Goal: Communication & Community: Answer question/provide support

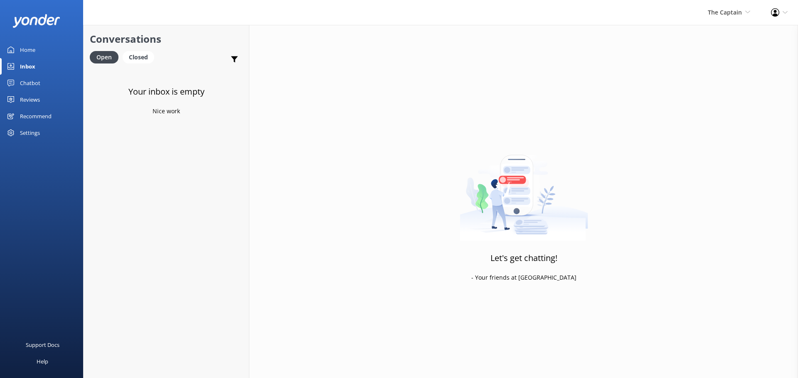
click at [36, 63] on link "Inbox" at bounding box center [41, 66] width 83 height 17
click at [723, 13] on span "The Captain" at bounding box center [725, 12] width 34 height 8
click at [713, 33] on link "De [GEOGRAPHIC_DATA]" at bounding box center [719, 36] width 83 height 20
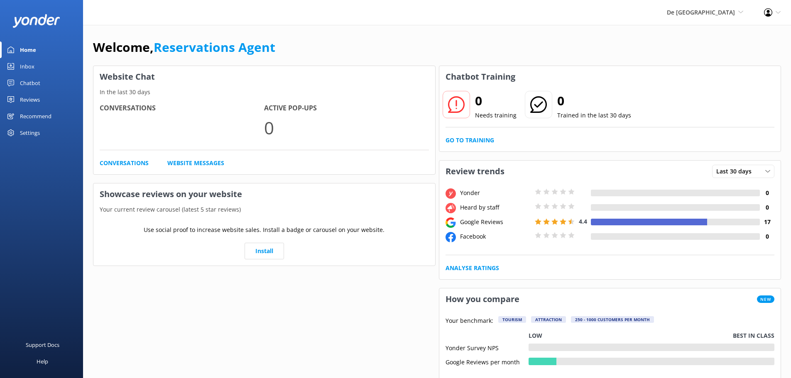
click at [30, 61] on div "Inbox" at bounding box center [27, 66] width 15 height 17
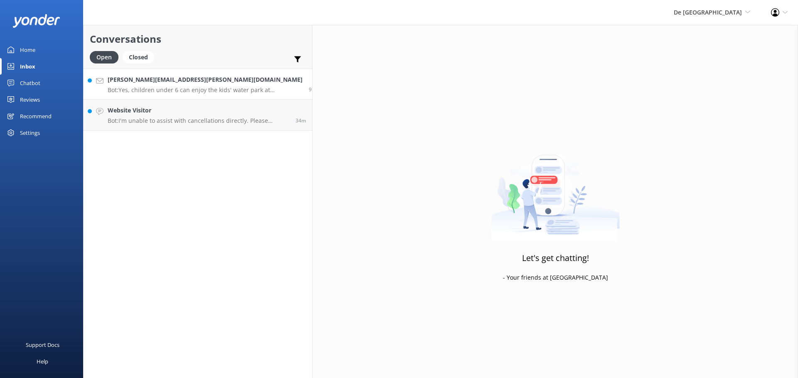
click at [172, 89] on p "Bot: Yes, children under 6 can enjoy the kids' water park at [GEOGRAPHIC_DATA],…" at bounding box center [205, 89] width 195 height 7
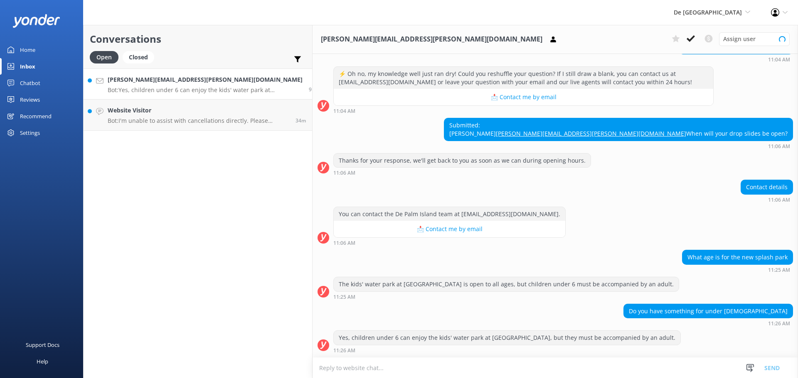
scroll to position [106, 0]
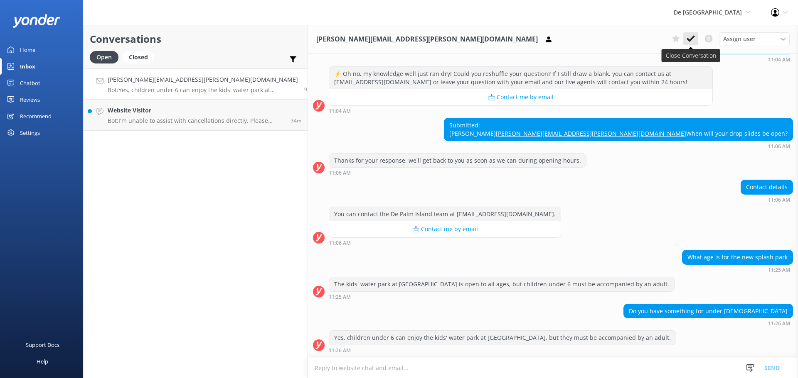
click at [685, 38] on button at bounding box center [690, 38] width 15 height 12
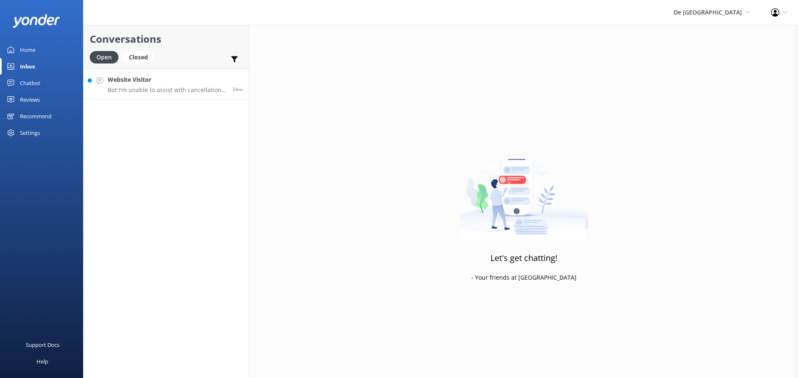
click at [165, 78] on h4 "Website Visitor" at bounding box center [167, 79] width 118 height 9
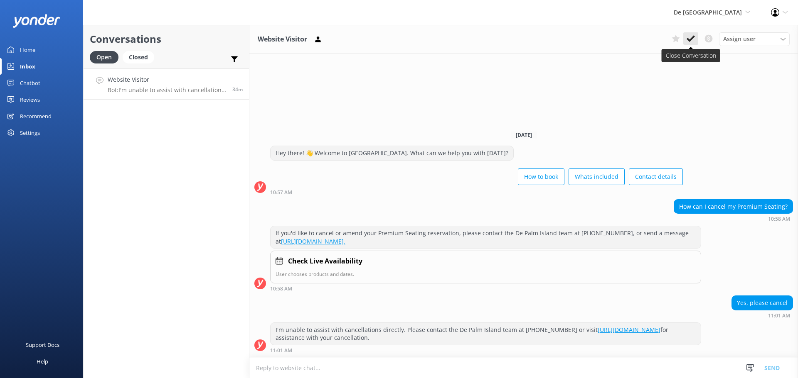
click at [687, 34] on button at bounding box center [690, 38] width 15 height 12
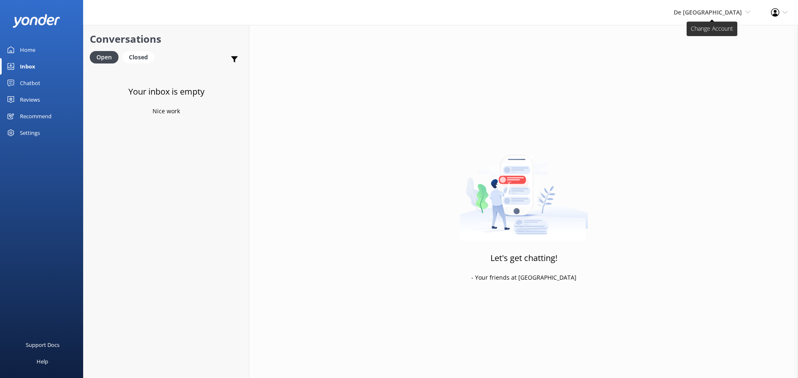
click at [709, 8] on span "De [GEOGRAPHIC_DATA]" at bounding box center [707, 12] width 68 height 8
click at [706, 79] on link "The Captain" at bounding box center [719, 76] width 83 height 20
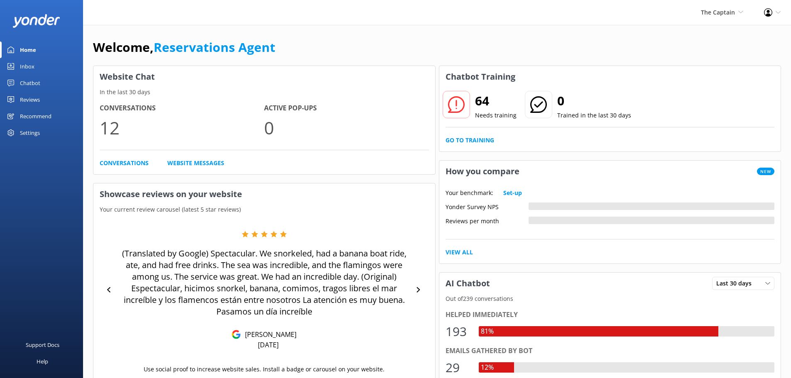
click at [37, 69] on link "Inbox" at bounding box center [41, 66] width 83 height 17
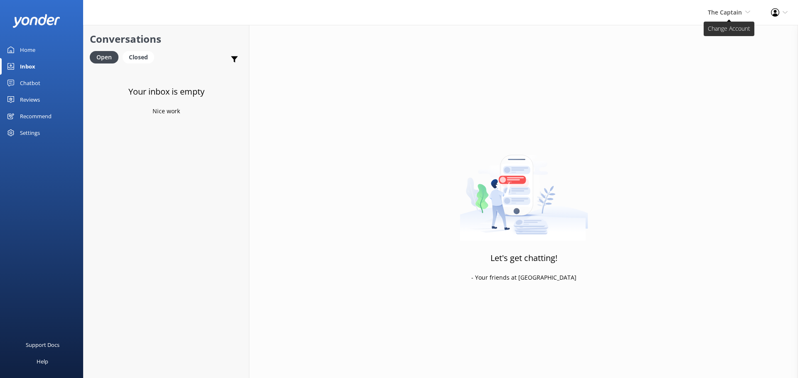
click at [728, 10] on span "The Captain" at bounding box center [725, 12] width 34 height 8
click at [700, 52] on link "Aruba's Activities Expert" at bounding box center [719, 56] width 83 height 20
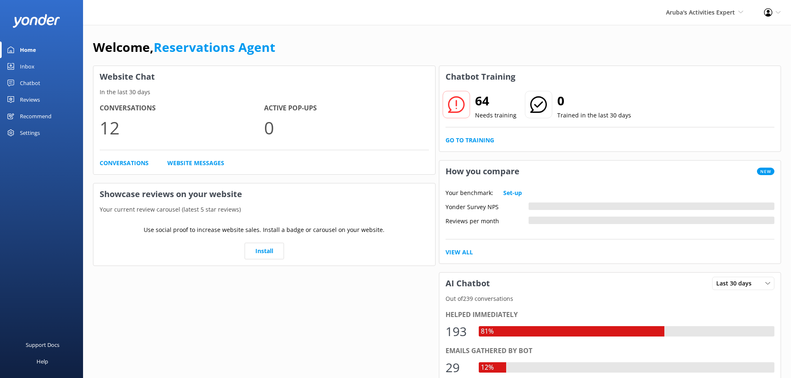
click at [33, 64] on div "Inbox" at bounding box center [27, 66] width 15 height 17
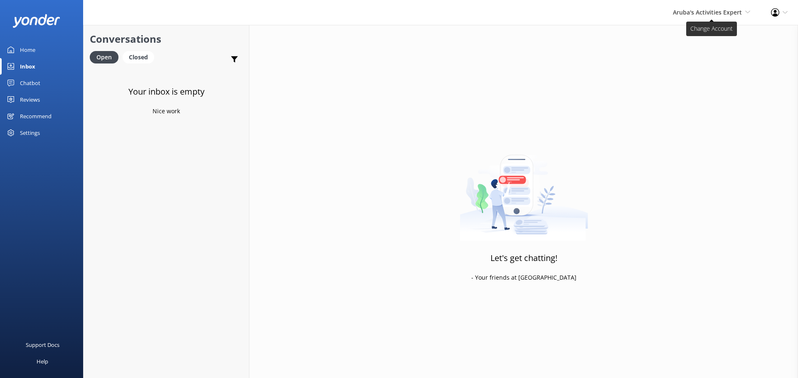
click at [703, 14] on span "Aruba's Activities Expert" at bounding box center [707, 12] width 69 height 8
click at [701, 32] on link "De [GEOGRAPHIC_DATA]" at bounding box center [719, 36] width 83 height 20
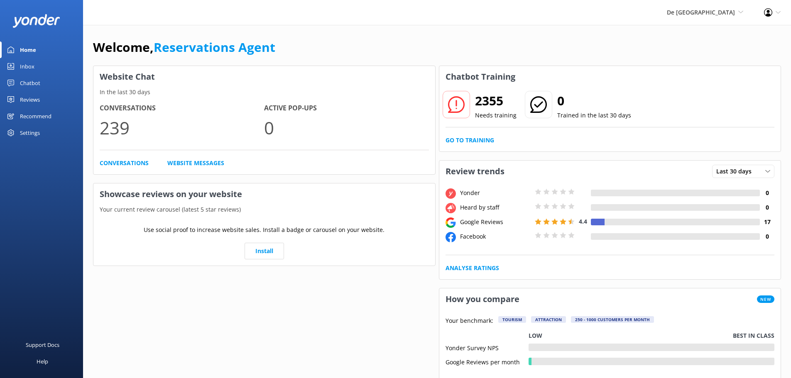
click at [20, 64] on div "Inbox" at bounding box center [27, 66] width 15 height 17
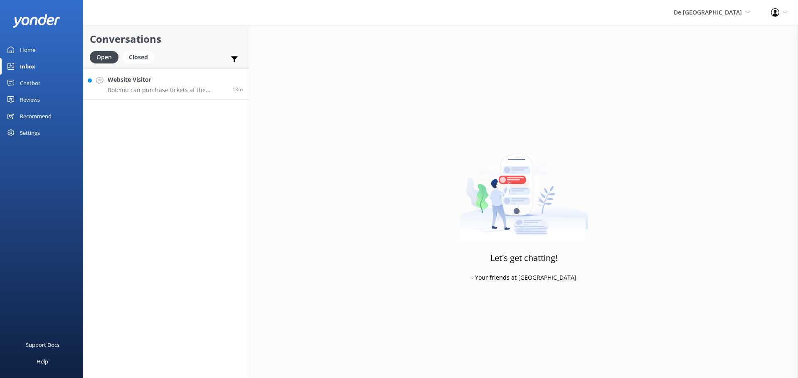
click at [138, 80] on h4 "Website Visitor" at bounding box center [167, 79] width 118 height 9
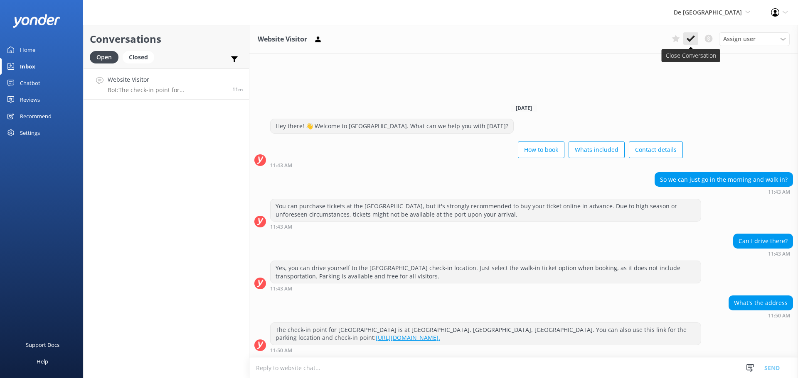
click at [685, 39] on button at bounding box center [690, 38] width 15 height 12
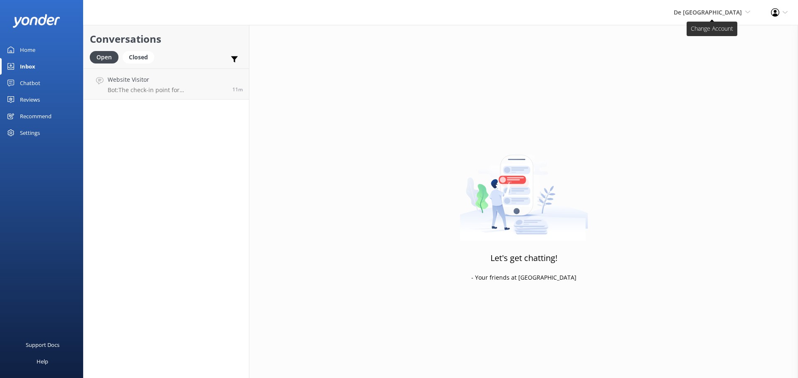
click at [723, 14] on span "De [GEOGRAPHIC_DATA]" at bounding box center [707, 12] width 68 height 8
click at [717, 34] on link "De [GEOGRAPHIC_DATA]" at bounding box center [719, 36] width 83 height 20
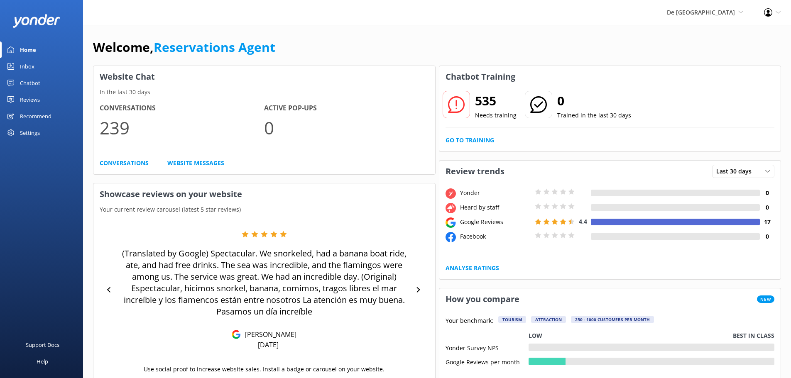
click at [44, 71] on link "Inbox" at bounding box center [41, 66] width 83 height 17
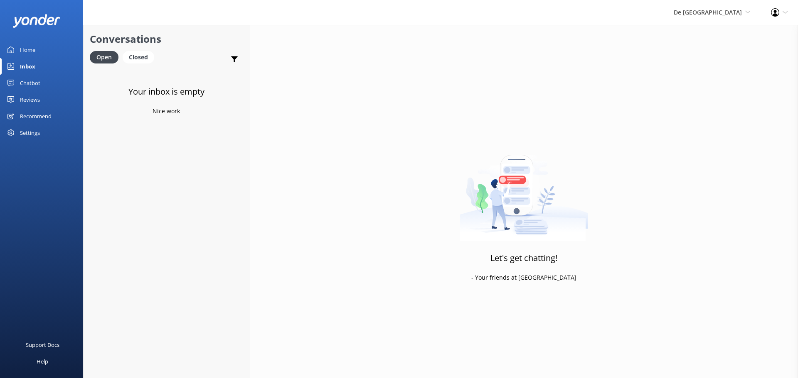
click at [717, 18] on div "De Palm Island De Palm Island Aruba's Activities Expert The Captain" at bounding box center [711, 12] width 97 height 25
click at [702, 75] on link "The Captain" at bounding box center [719, 76] width 83 height 20
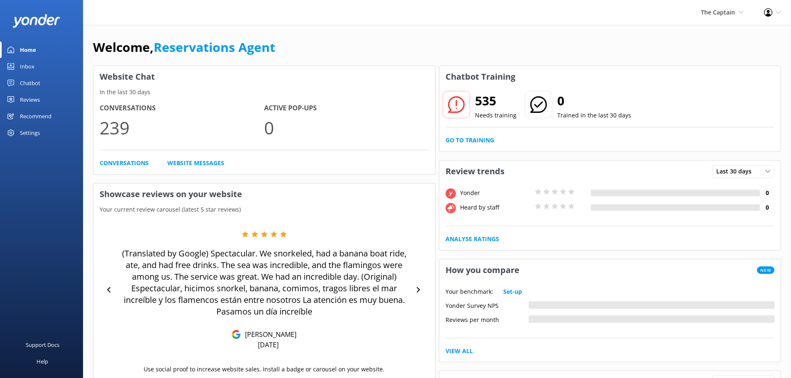
click at [39, 71] on link "Inbox" at bounding box center [41, 66] width 83 height 17
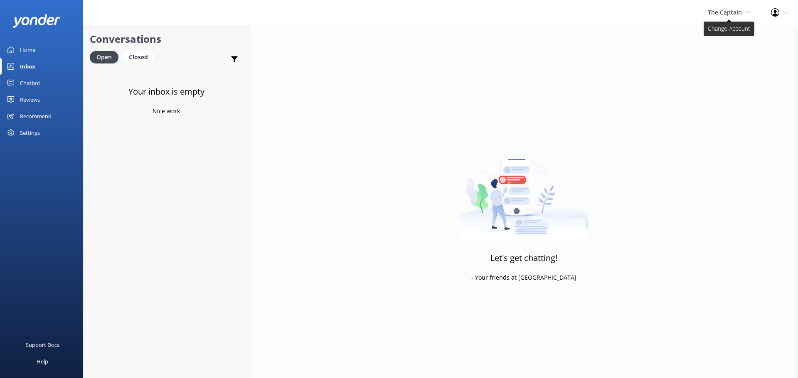
click at [728, 13] on span "The Captain" at bounding box center [725, 12] width 34 height 8
click at [717, 52] on link "Aruba's Activities Expert" at bounding box center [719, 56] width 83 height 20
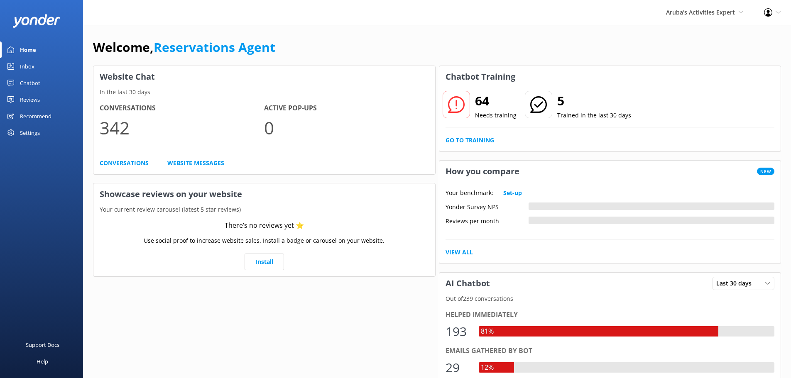
click at [26, 69] on div "Inbox" at bounding box center [27, 66] width 15 height 17
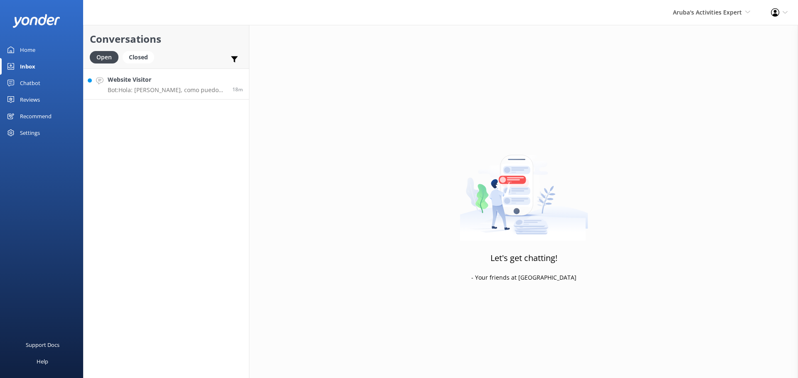
click at [179, 93] on p "Bot: Hola: Hola, como puedo ayudar?" at bounding box center [167, 89] width 118 height 7
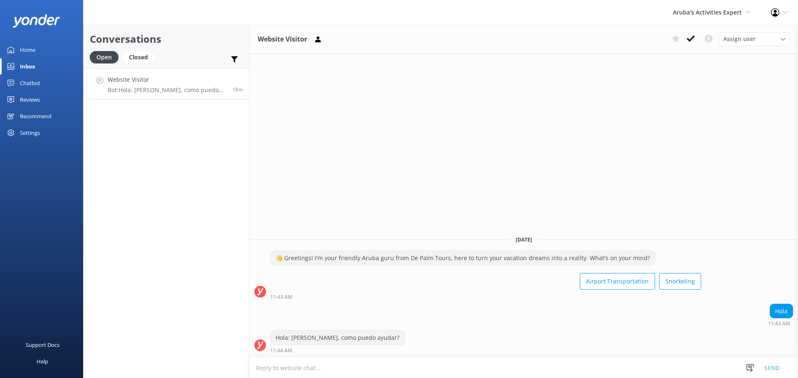
drag, startPoint x: 685, startPoint y: 40, endPoint x: 624, endPoint y: 25, distance: 63.2
click at [685, 40] on button at bounding box center [690, 38] width 15 height 12
